Goal: Task Accomplishment & Management: Complete application form

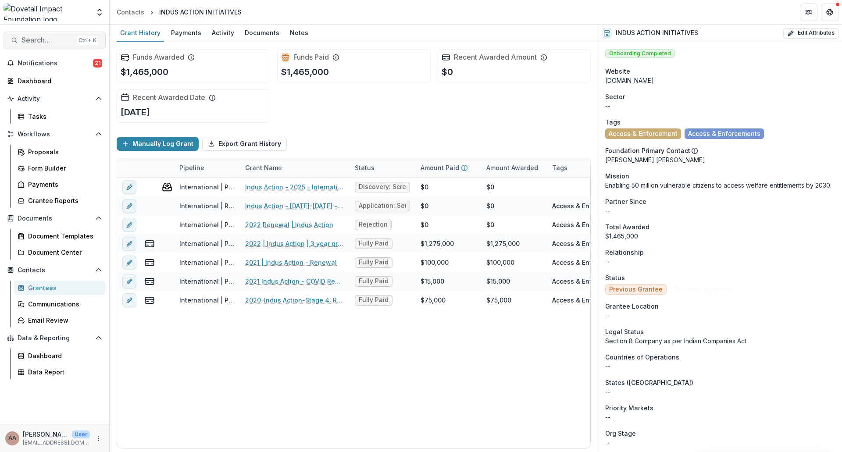
click at [32, 44] on span "Search..." at bounding box center [47, 40] width 52 height 8
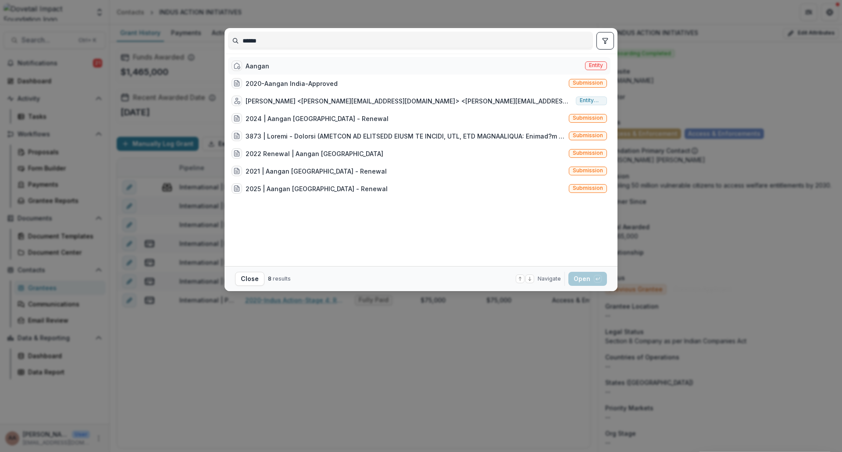
type input "******"
click at [275, 66] on div "Aangan Entity" at bounding box center [419, 66] width 382 height 18
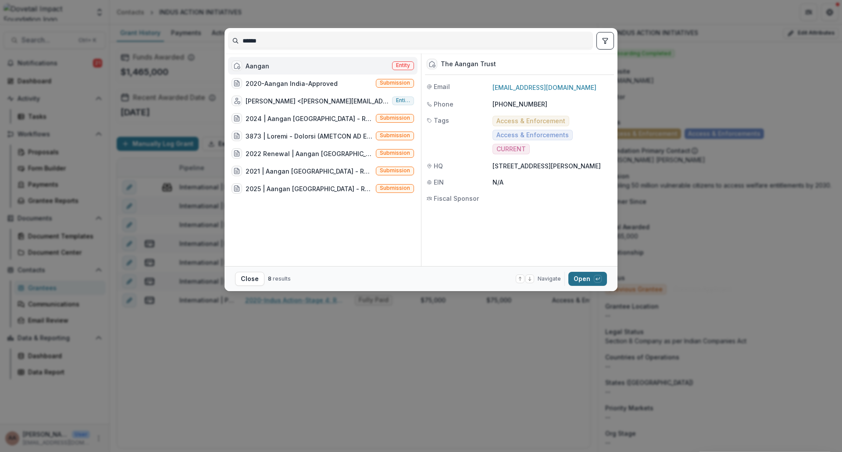
click at [576, 281] on button "Open with enter key" at bounding box center [587, 279] width 39 height 14
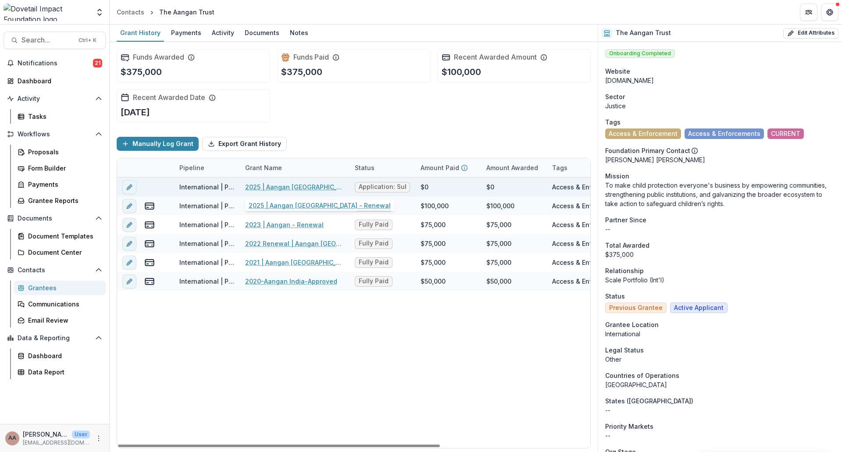
click at [275, 183] on link "2025 | Aangan [GEOGRAPHIC_DATA] - Renewal" at bounding box center [294, 186] width 99 height 9
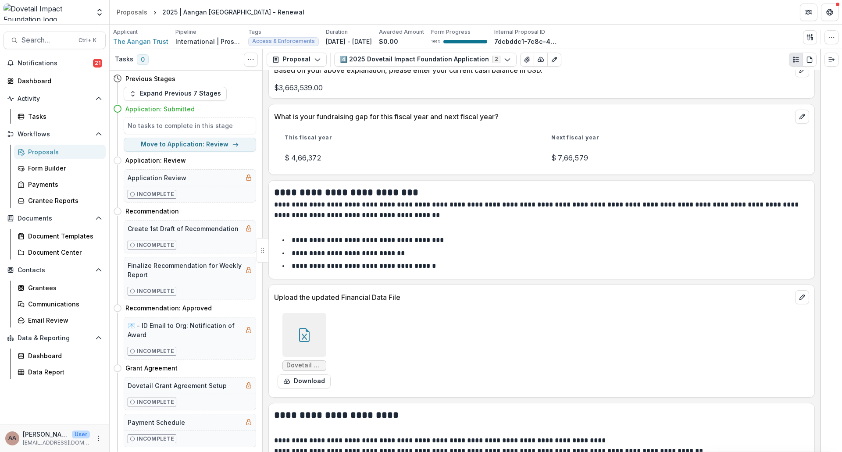
scroll to position [4383, 0]
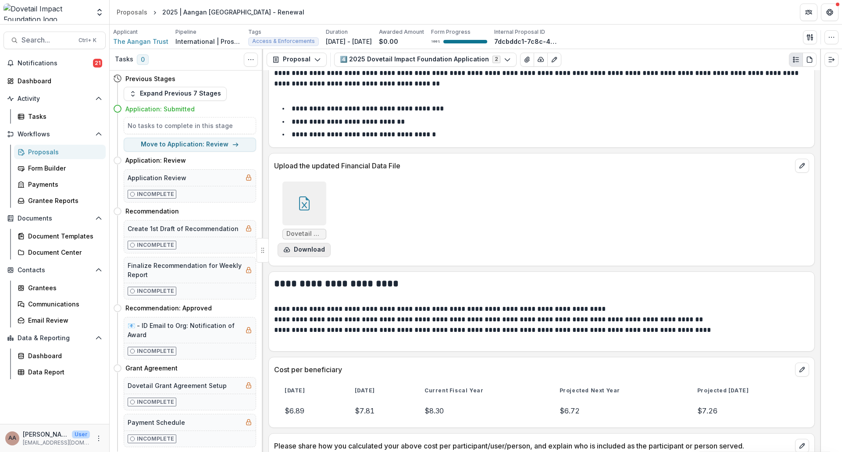
click at [299, 243] on button "Download" at bounding box center [303, 250] width 53 height 14
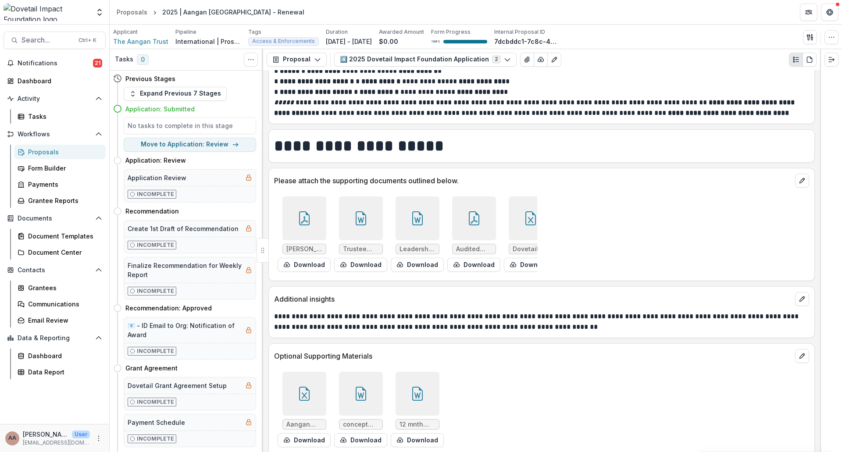
scroll to position [5625, 0]
click at [300, 257] on button "Download" at bounding box center [303, 264] width 53 height 14
click at [362, 257] on button "Download" at bounding box center [360, 264] width 53 height 14
click at [416, 257] on button "Download" at bounding box center [417, 264] width 53 height 14
click at [465, 257] on button "Download" at bounding box center [473, 264] width 53 height 14
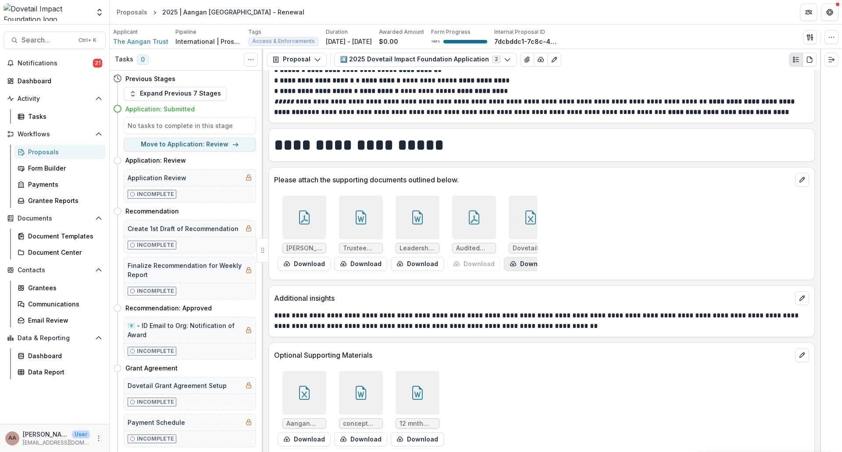
click at [520, 257] on button "Download" at bounding box center [530, 264] width 53 height 14
click at [295, 432] on button "Download" at bounding box center [303, 439] width 53 height 14
click at [362, 433] on button "Download" at bounding box center [360, 439] width 53 height 14
click at [418, 432] on button "Download" at bounding box center [417, 439] width 53 height 14
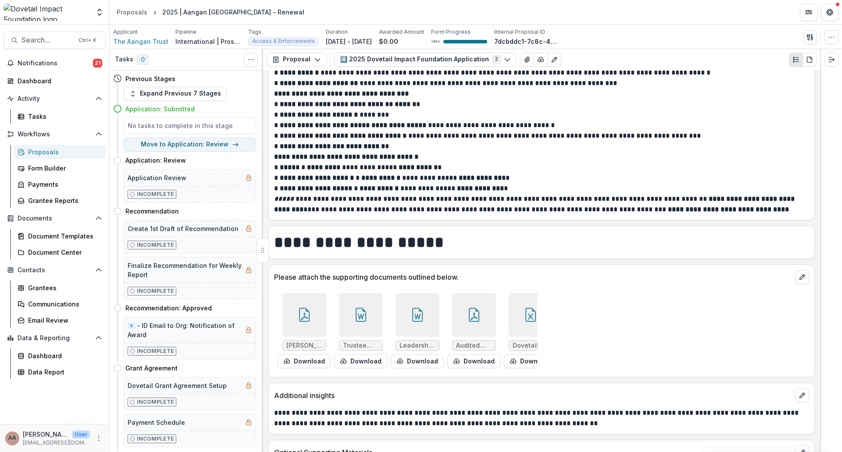
scroll to position [5450, 0]
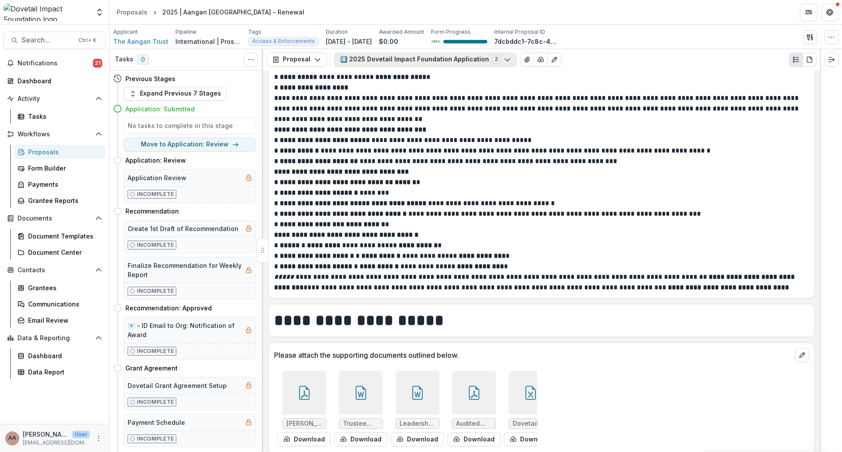
click at [504, 60] on polyline "button" at bounding box center [506, 59] width 5 height 3
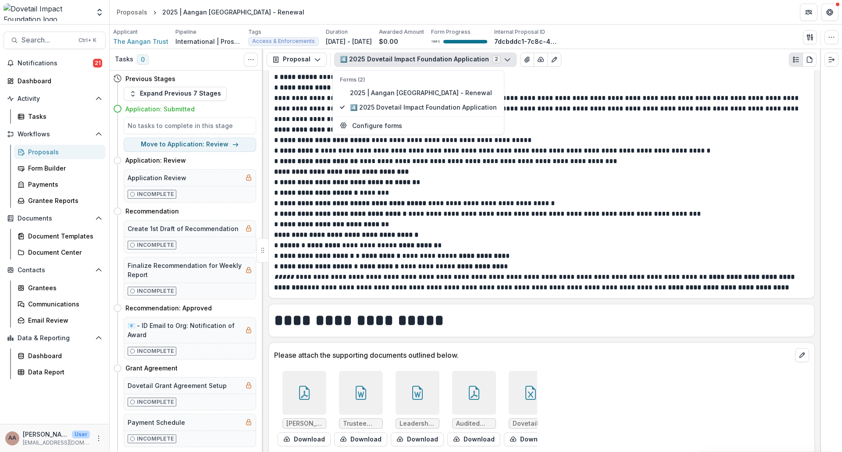
click at [504, 60] on polyline "button" at bounding box center [506, 59] width 5 height 3
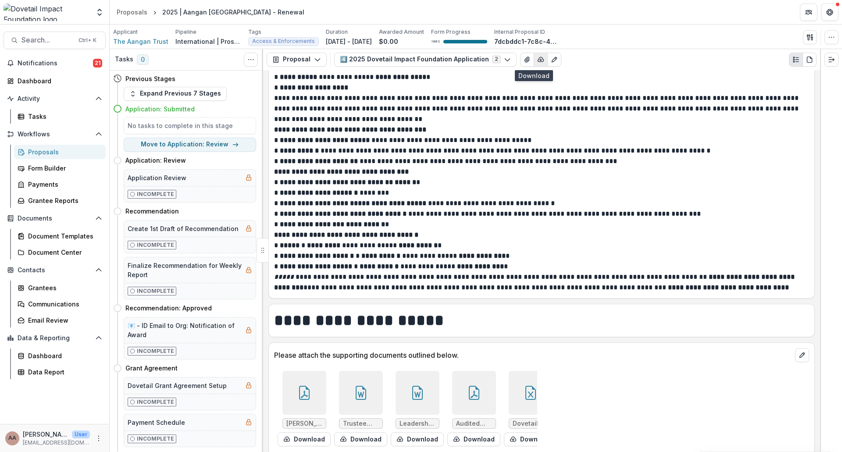
click at [537, 57] on icon "button" at bounding box center [540, 59] width 7 height 7
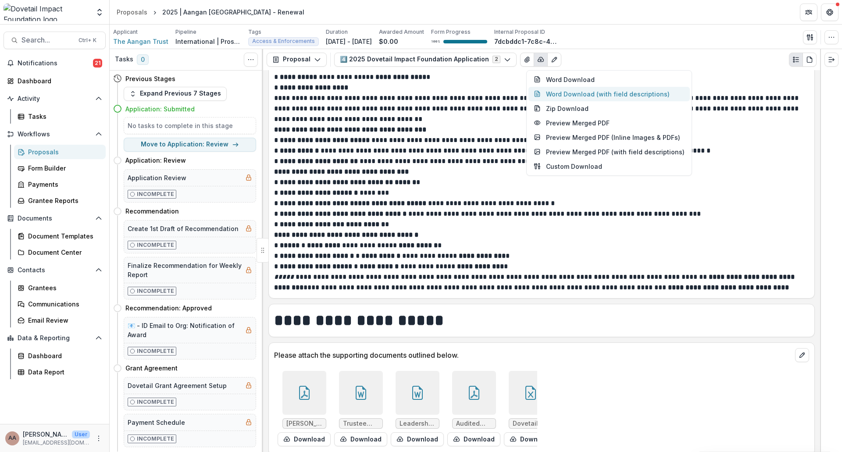
click at [558, 94] on button "Word Download (with field descriptions)" at bounding box center [608, 94] width 161 height 14
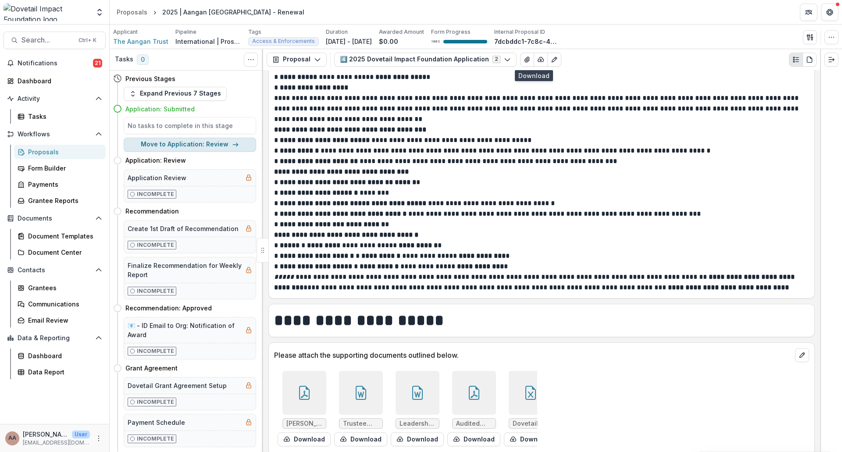
click at [178, 139] on button "Move to Application: Review" at bounding box center [190, 145] width 132 height 14
select select "**********"
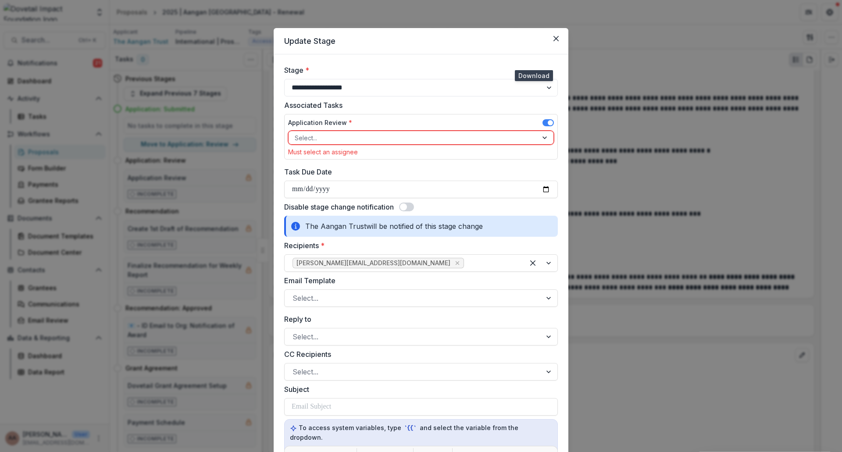
click at [360, 131] on div "Select..." at bounding box center [412, 137] width 249 height 13
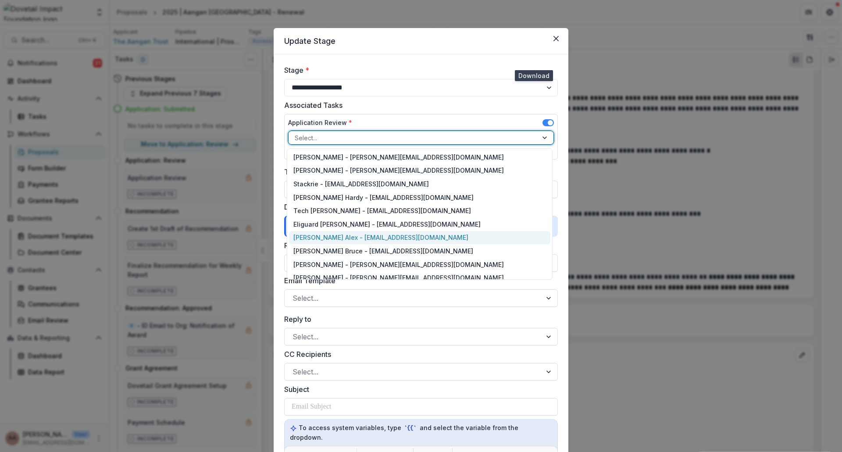
click at [355, 239] on div "[PERSON_NAME] Alex - [EMAIL_ADDRESS][DOMAIN_NAME]" at bounding box center [419, 238] width 261 height 14
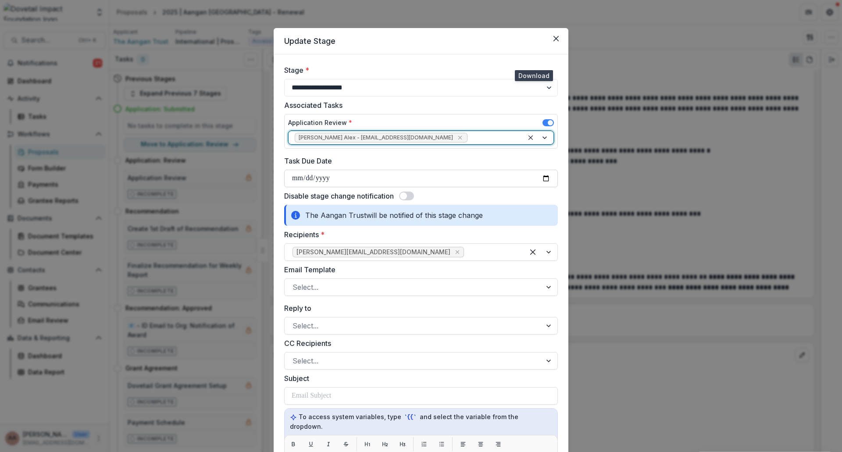
click at [543, 178] on input "Task Due Date" at bounding box center [420, 179] width 273 height 18
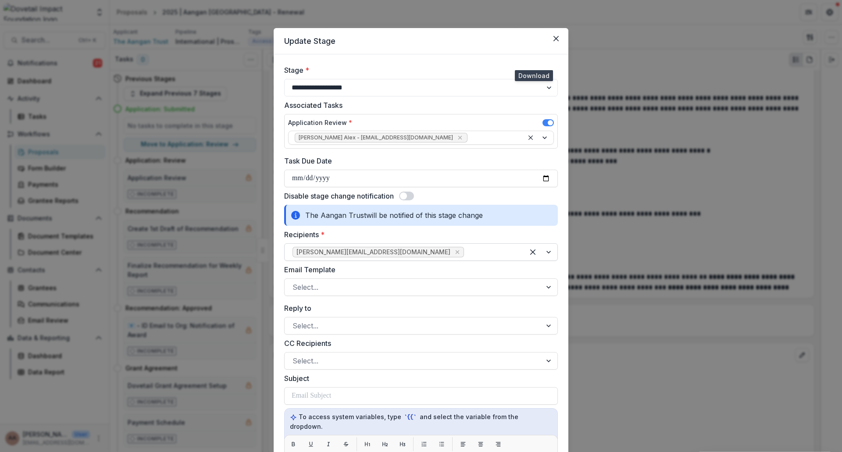
type input "**********"
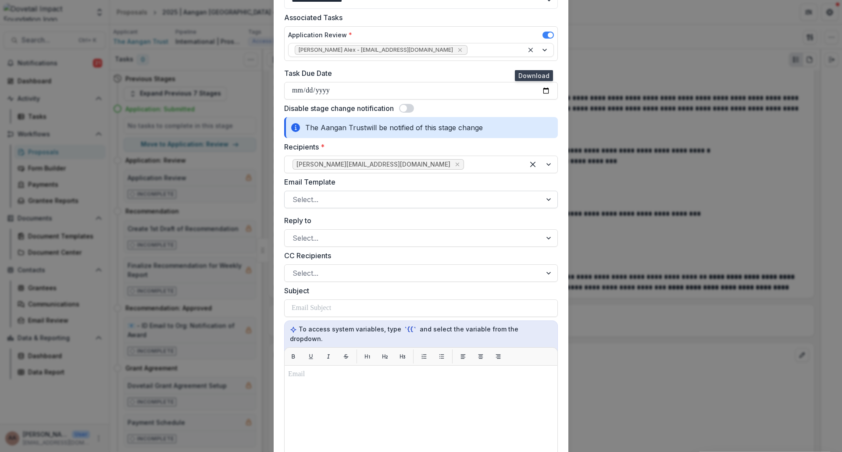
click at [496, 197] on div at bounding box center [412, 199] width 241 height 12
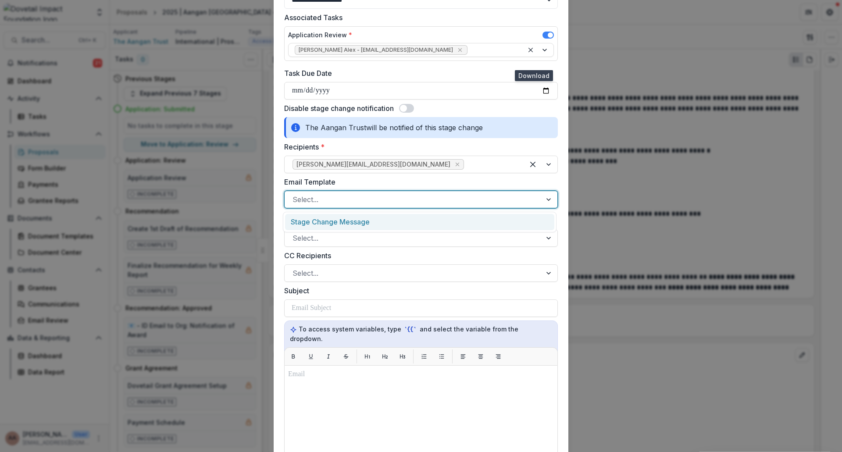
click at [415, 227] on div "Stage Change Message" at bounding box center [419, 222] width 269 height 16
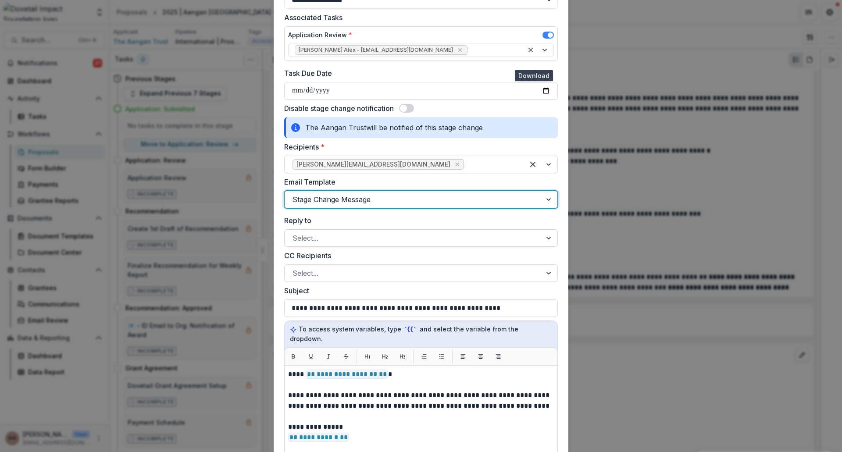
click at [401, 242] on div at bounding box center [412, 238] width 241 height 12
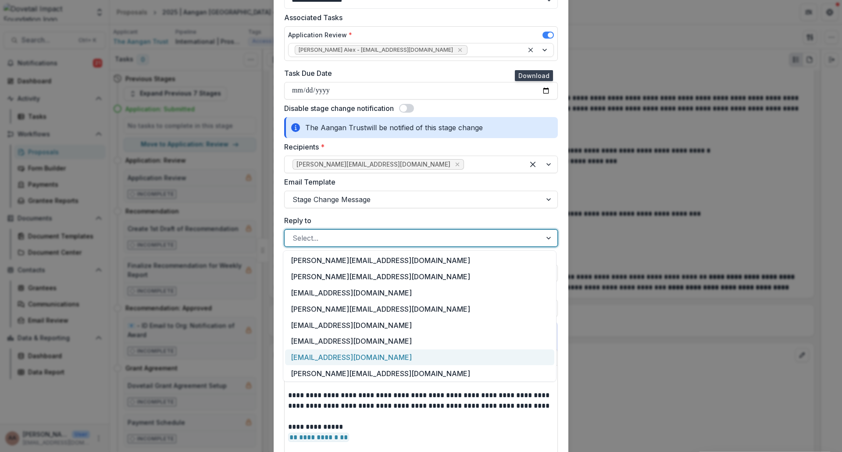
click at [346, 357] on div "[EMAIL_ADDRESS][DOMAIN_NAME]" at bounding box center [419, 357] width 269 height 16
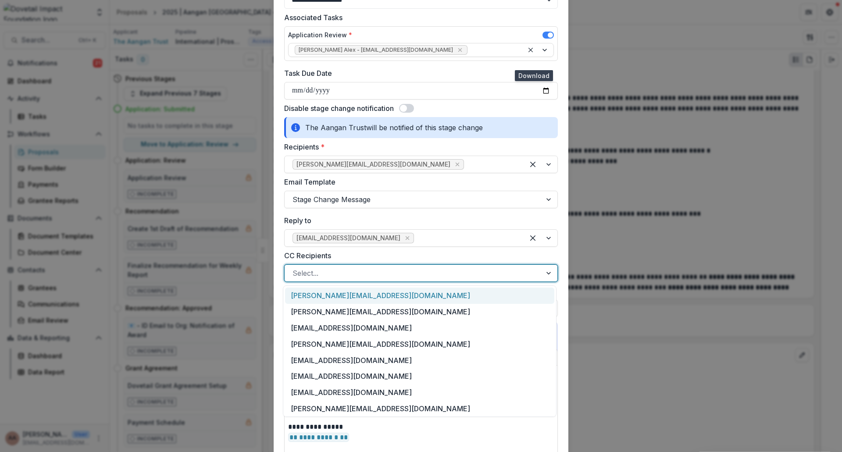
click at [354, 273] on div at bounding box center [412, 273] width 241 height 12
click at [362, 260] on label "CC Recipients" at bounding box center [418, 255] width 268 height 11
click at [295, 268] on input "CC Recipients" at bounding box center [293, 273] width 2 height 11
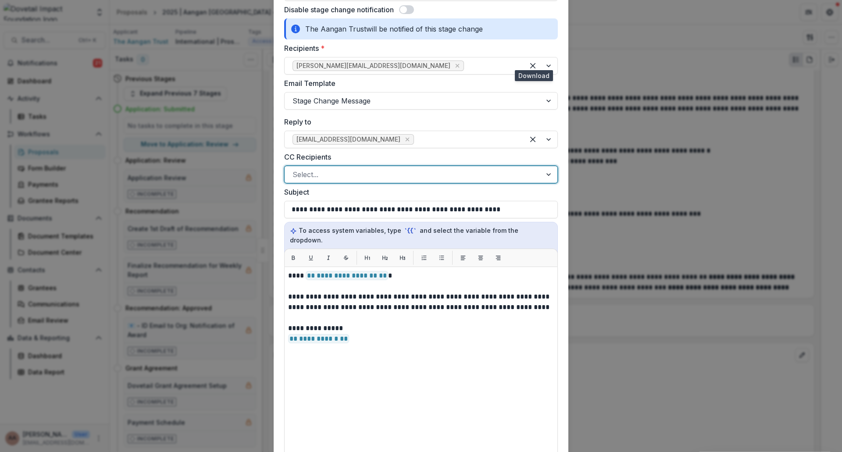
scroll to position [219, 0]
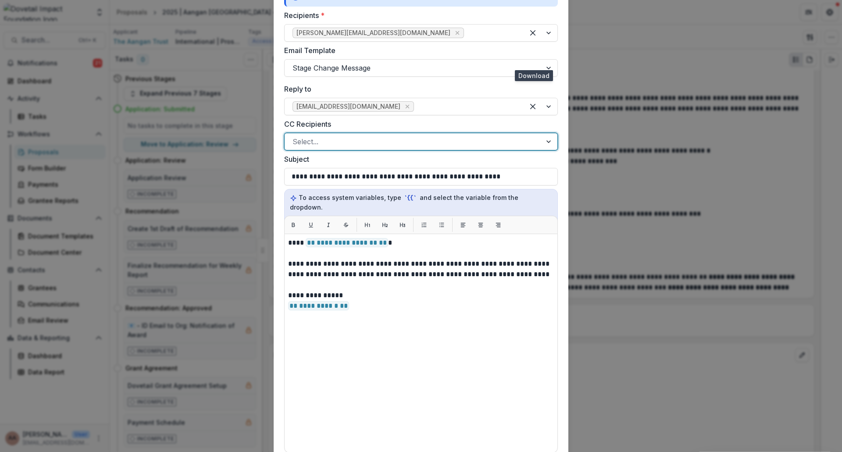
click at [544, 141] on div at bounding box center [549, 141] width 16 height 17
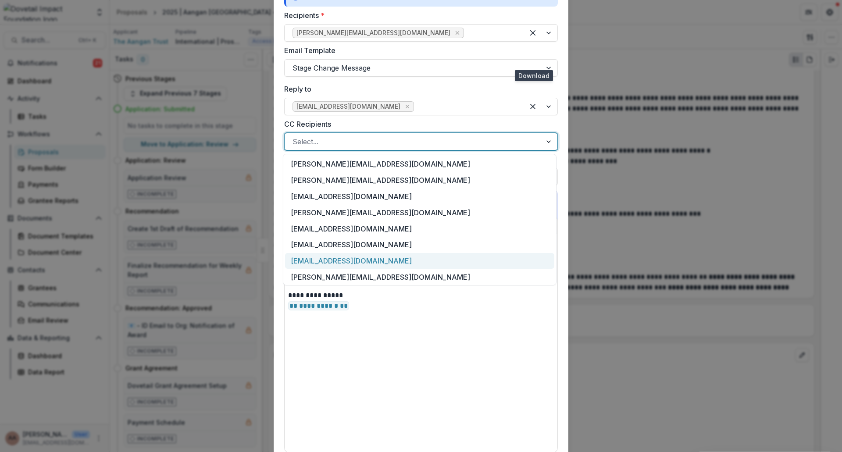
click at [359, 267] on div "[EMAIL_ADDRESS][DOMAIN_NAME]" at bounding box center [419, 261] width 269 height 16
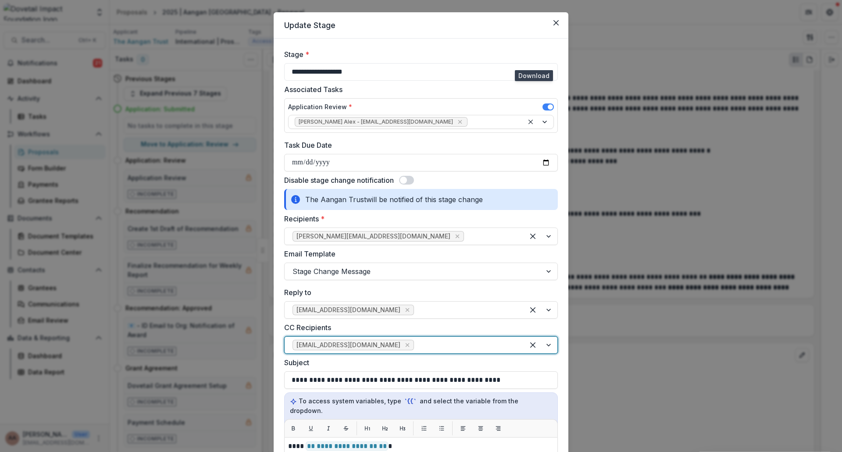
scroll to position [0, 0]
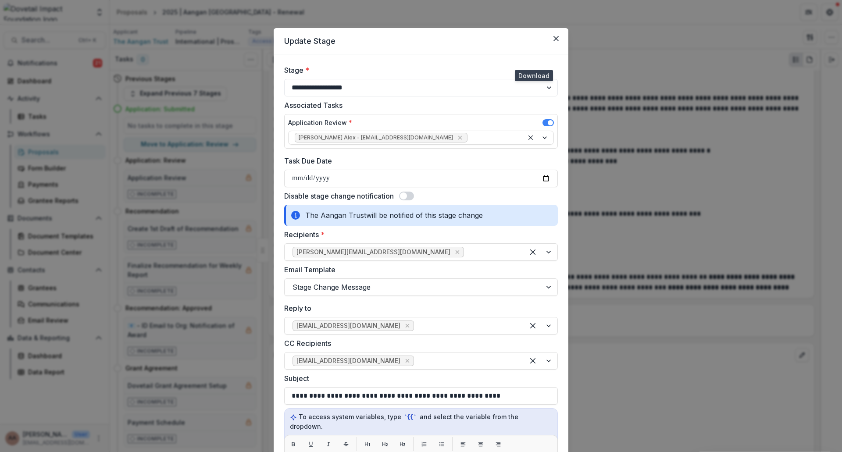
click at [409, 195] on span at bounding box center [406, 196] width 15 height 9
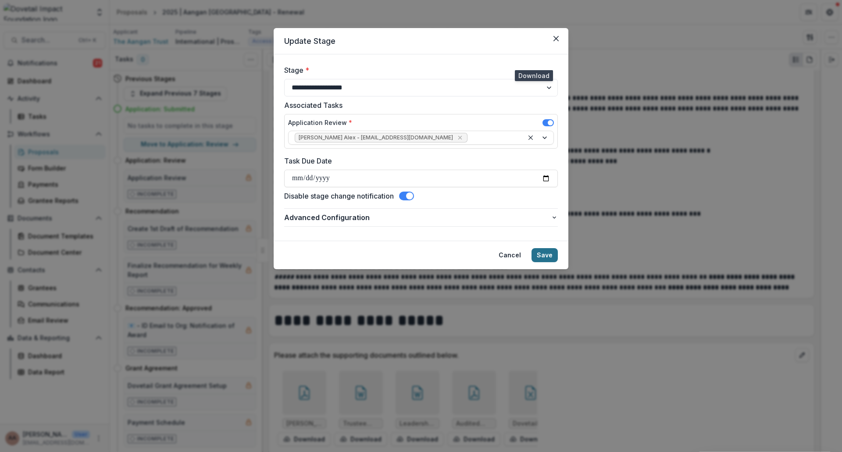
click at [543, 254] on button "Save" at bounding box center [544, 255] width 26 height 14
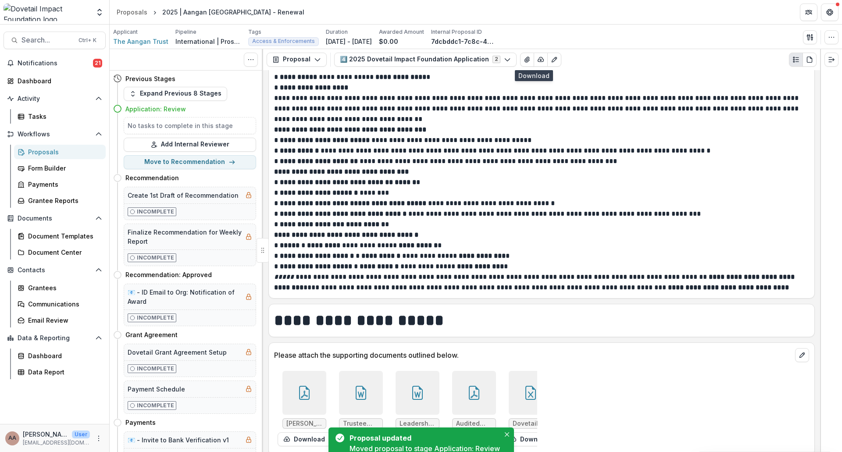
scroll to position [5319, 0]
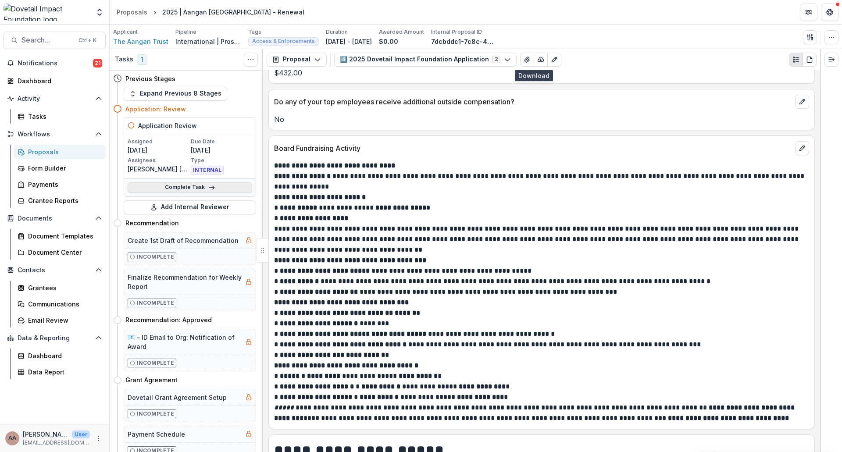
click at [211, 188] on line at bounding box center [211, 188] width 5 height 0
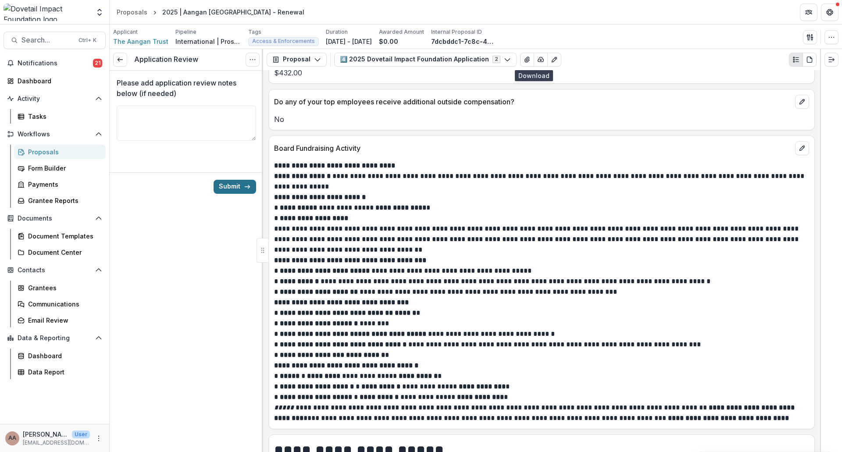
click at [238, 188] on button "Submit" at bounding box center [234, 187] width 43 height 14
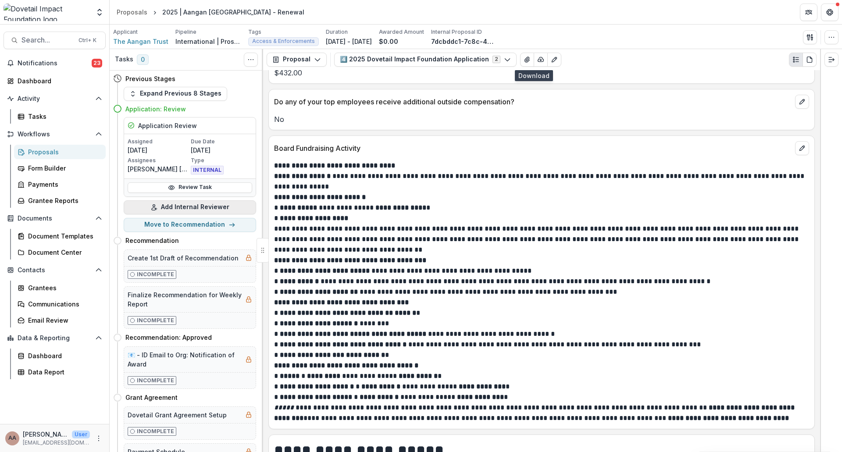
click at [180, 208] on button "Add Internal Reviewer" at bounding box center [190, 207] width 132 height 14
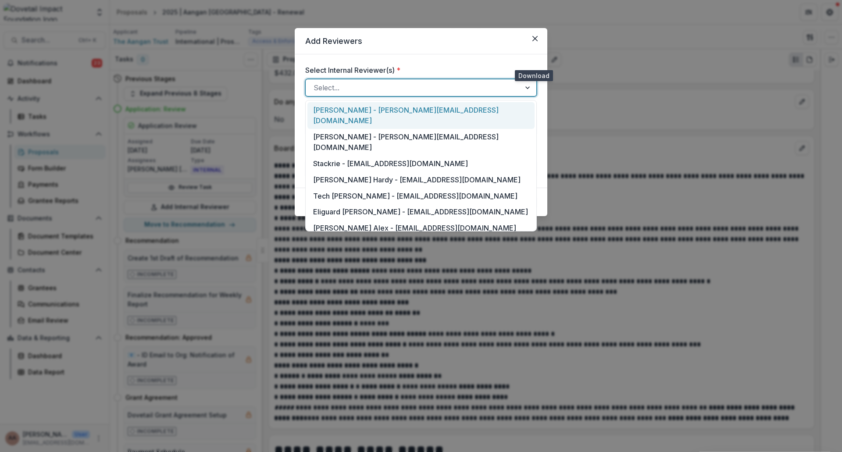
click at [364, 89] on div at bounding box center [412, 88] width 199 height 12
click at [355, 111] on div "[PERSON_NAME] - [PERSON_NAME][EMAIL_ADDRESS][DOMAIN_NAME]" at bounding box center [420, 115] width 227 height 27
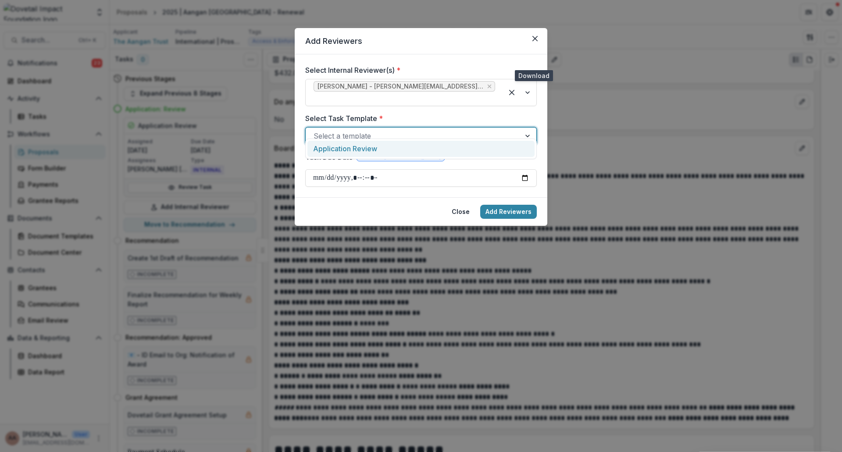
click at [348, 130] on div at bounding box center [412, 136] width 199 height 12
click at [345, 150] on div "Application Review" at bounding box center [420, 149] width 227 height 16
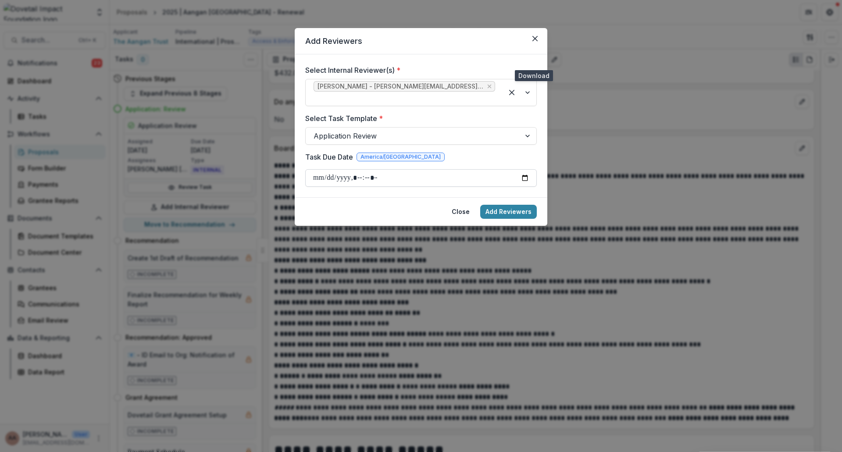
click at [527, 169] on input "Task Due Date" at bounding box center [420, 178] width 231 height 18
type input "**********"
click at [518, 187] on form "Select Internal Reviewer(s) * [PERSON_NAME] - [PERSON_NAME][EMAIL_ADDRESS][DOMA…" at bounding box center [421, 125] width 252 height 143
click at [509, 206] on button "Add Reviewers" at bounding box center [508, 212] width 57 height 14
